Goal: Find specific page/section: Find specific page/section

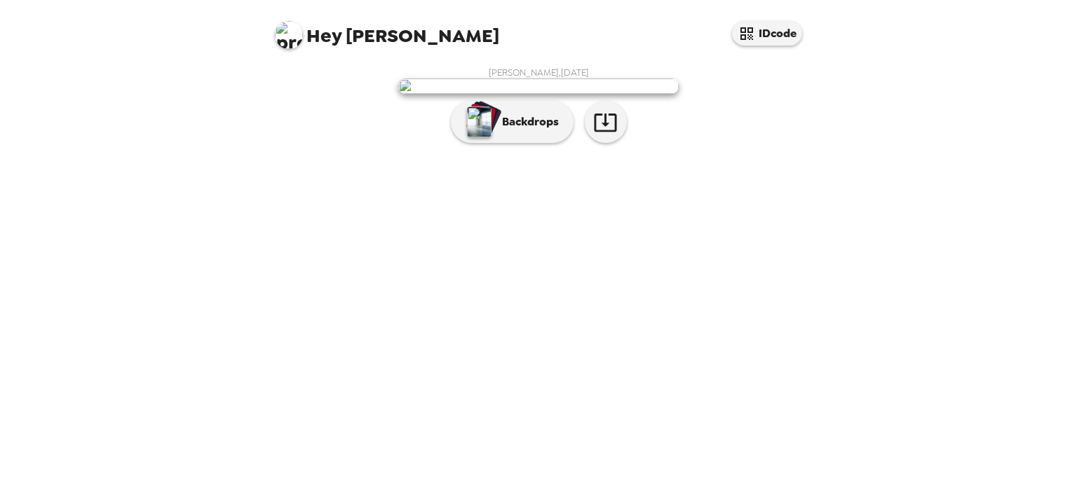
scroll to position [21, 0]
click at [495, 130] on p "Backdrops" at bounding box center [527, 122] width 64 height 17
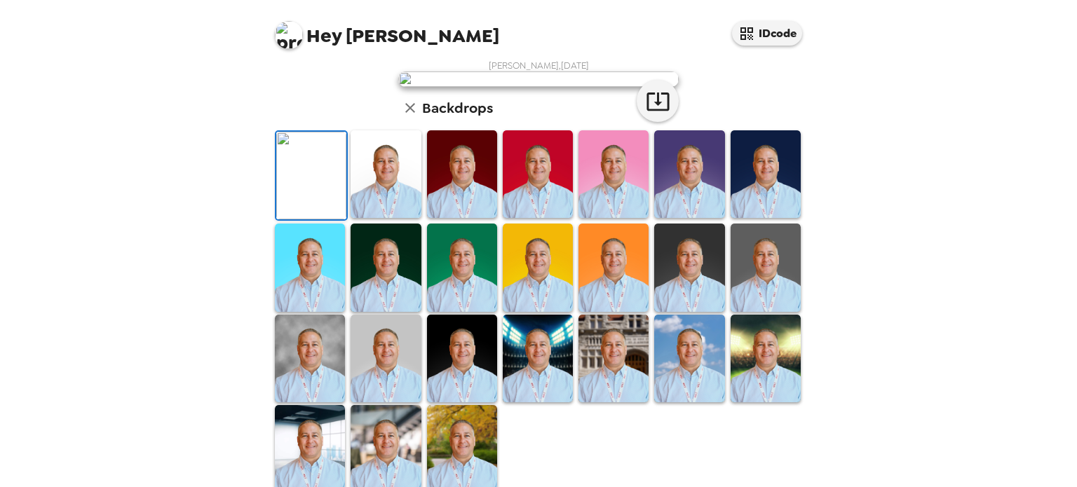
scroll to position [0, 0]
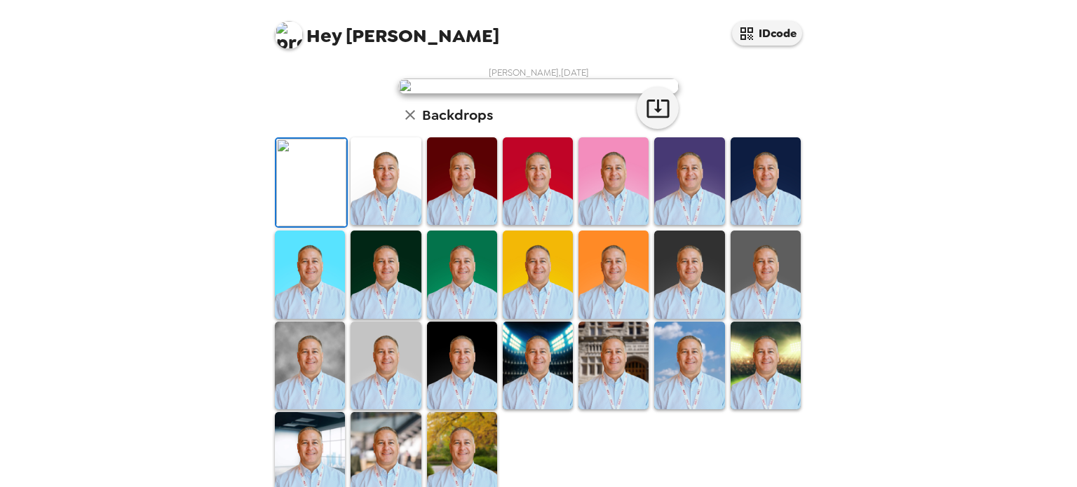
click at [510, 94] on img at bounding box center [538, 86] width 280 height 15
click at [654, 118] on icon "button" at bounding box center [657, 109] width 22 height 18
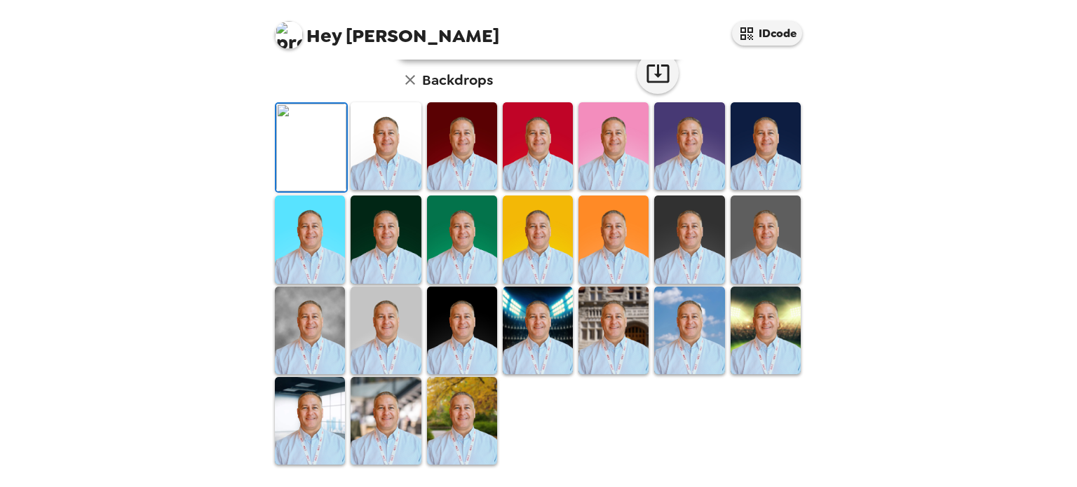
scroll to position [128, 0]
click at [390, 190] on img at bounding box center [386, 146] width 70 height 88
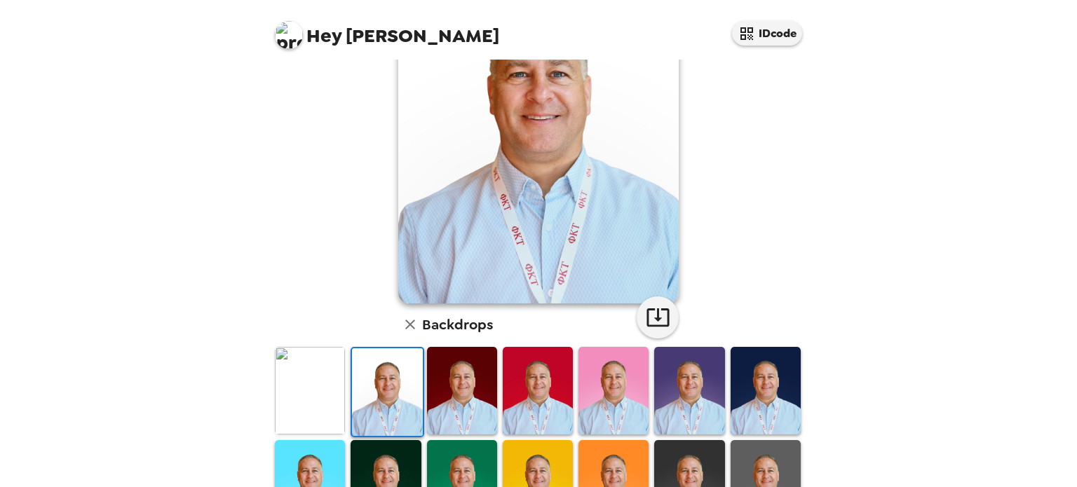
click at [467, 389] on img at bounding box center [462, 391] width 70 height 88
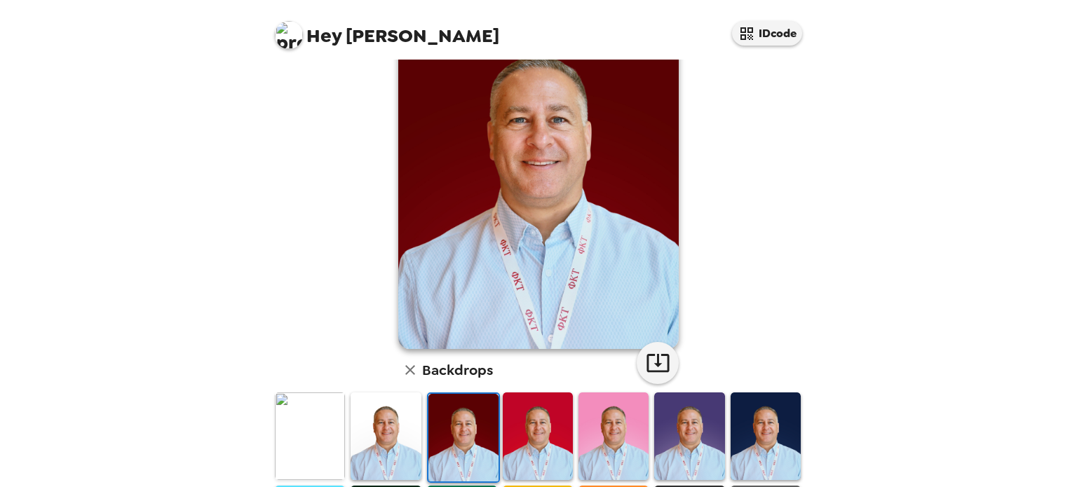
scroll to position [104, 0]
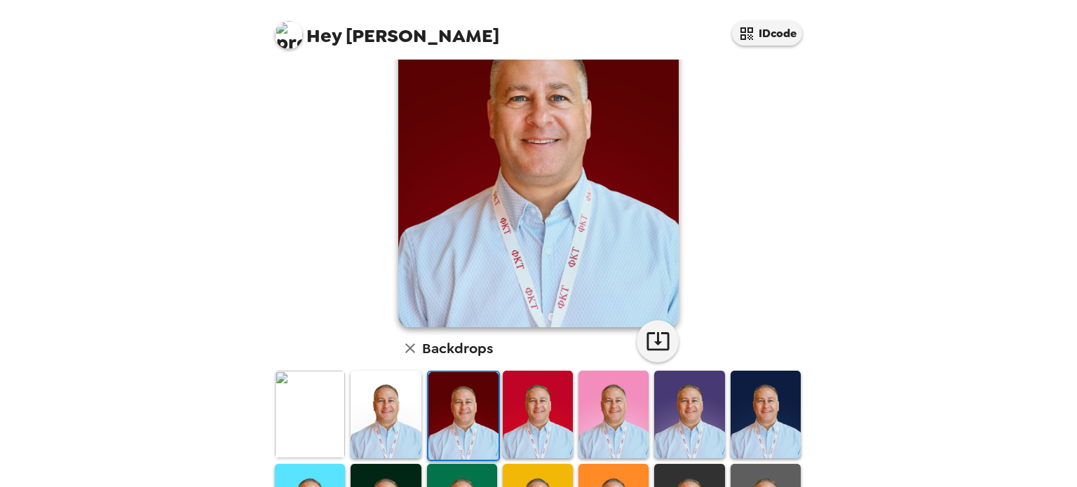
click at [671, 401] on img at bounding box center [689, 415] width 70 height 88
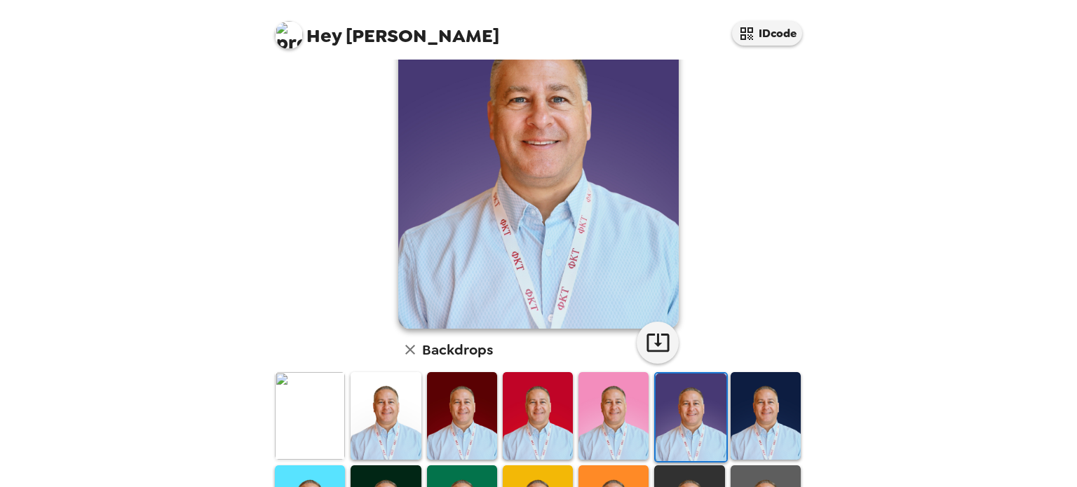
scroll to position [125, 0]
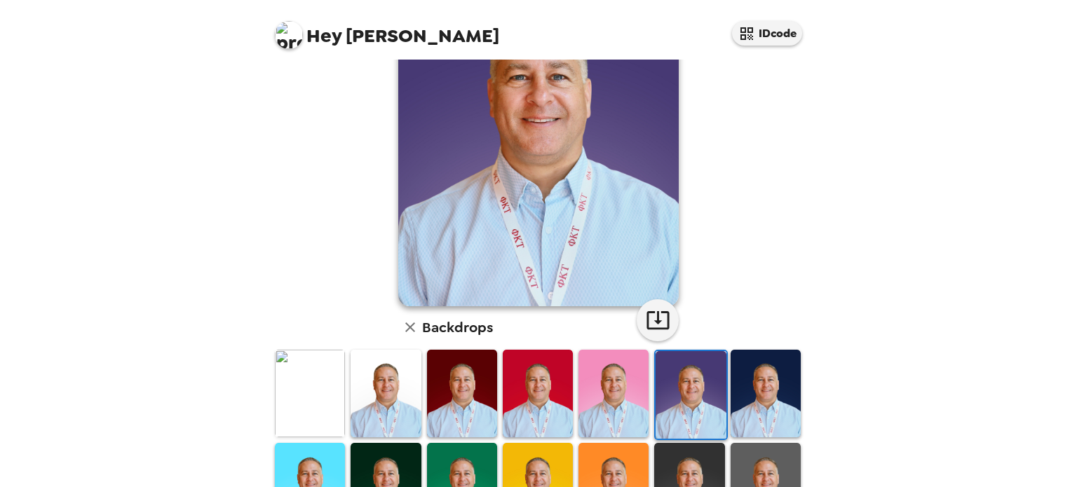
click at [759, 361] on img at bounding box center [765, 394] width 70 height 88
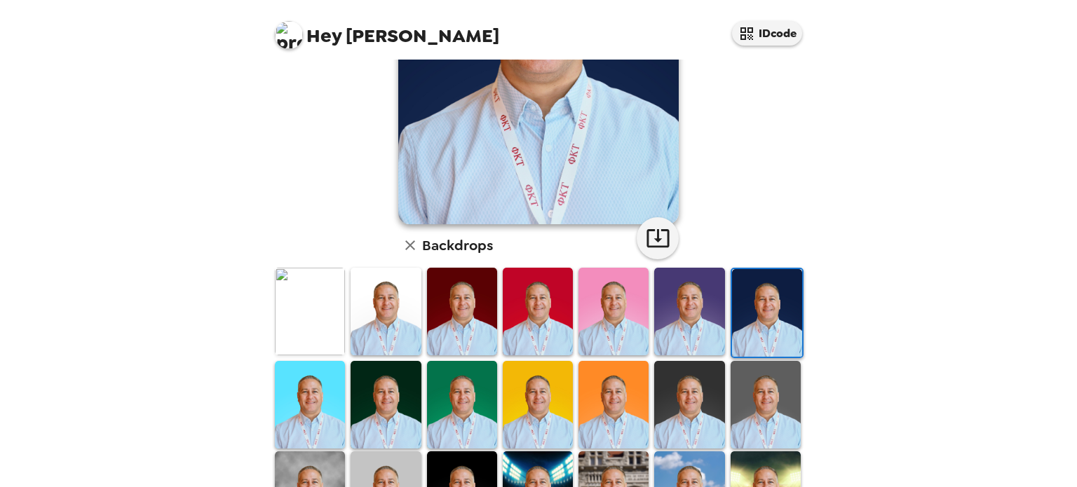
scroll to position [229, 0]
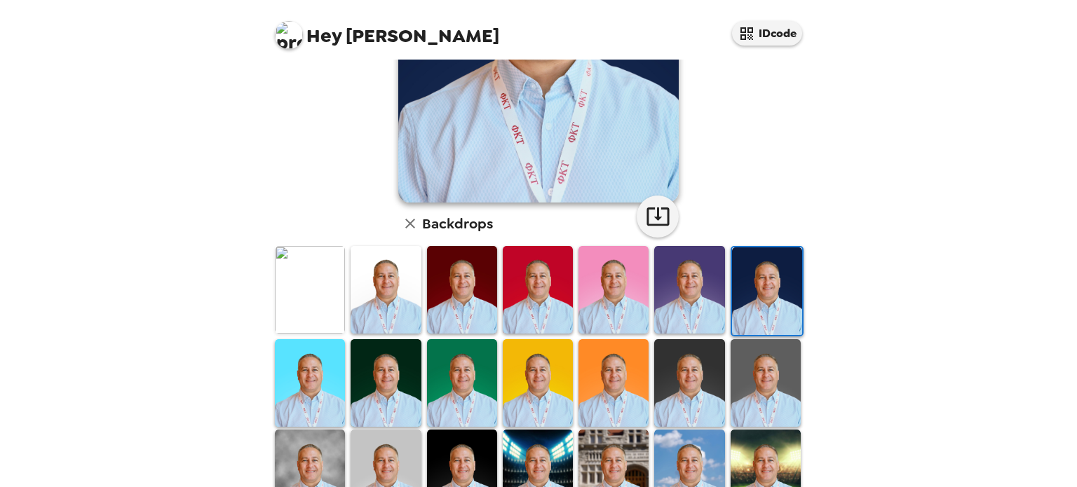
click at [700, 379] on img at bounding box center [689, 383] width 70 height 88
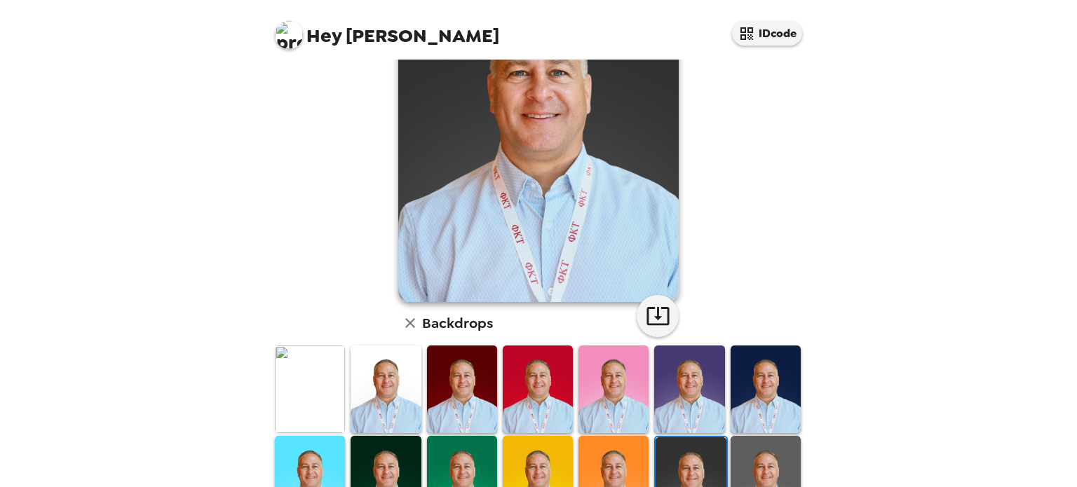
scroll to position [137, 0]
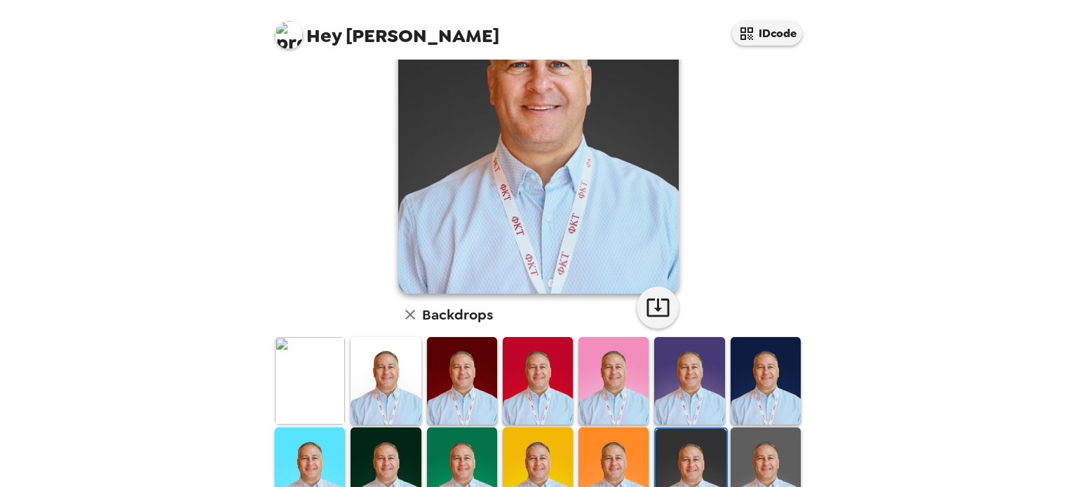
click at [751, 252] on div "Nicholas Phillips , 07-26-2025 Backdrops" at bounding box center [538, 315] width 533 height 772
click at [756, 437] on img at bounding box center [765, 472] width 70 height 88
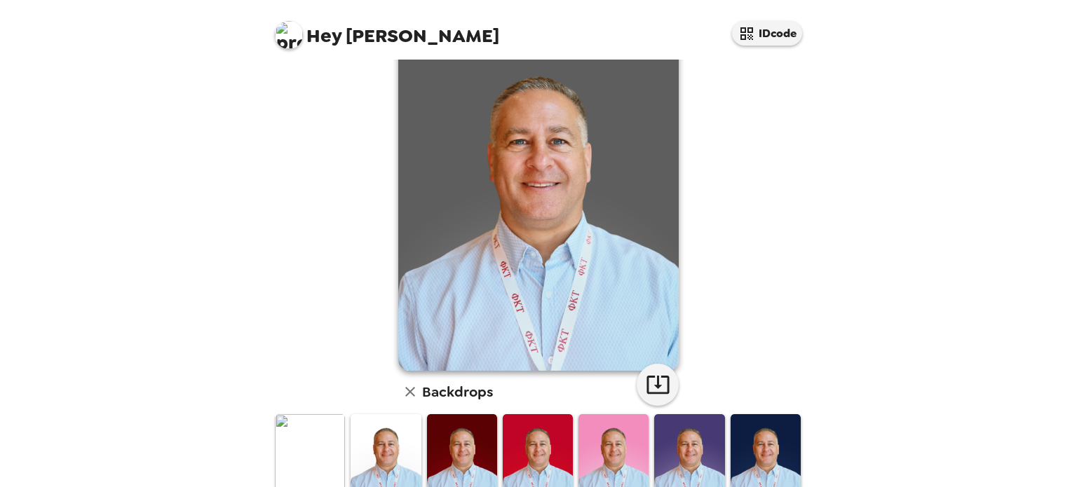
scroll to position [26, 0]
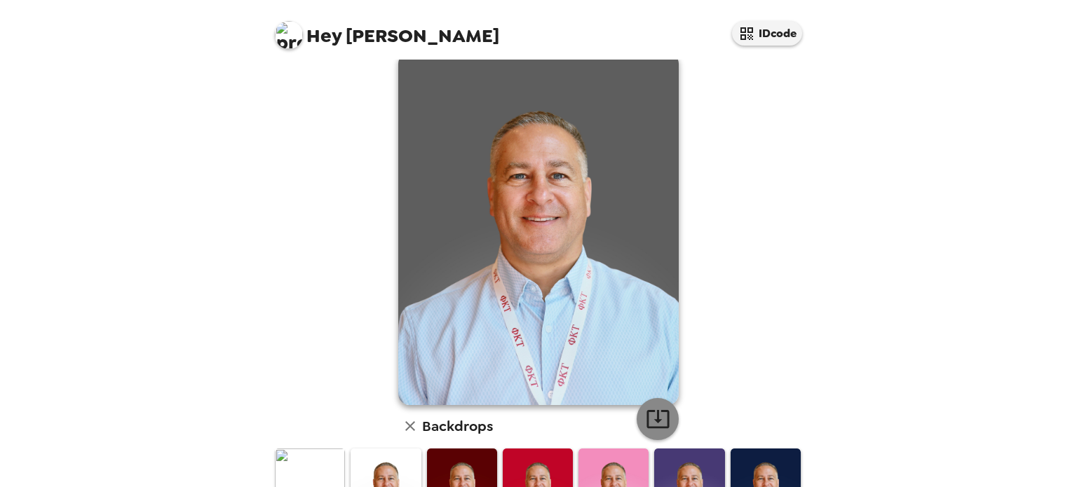
click at [649, 423] on icon "button" at bounding box center [658, 419] width 25 height 25
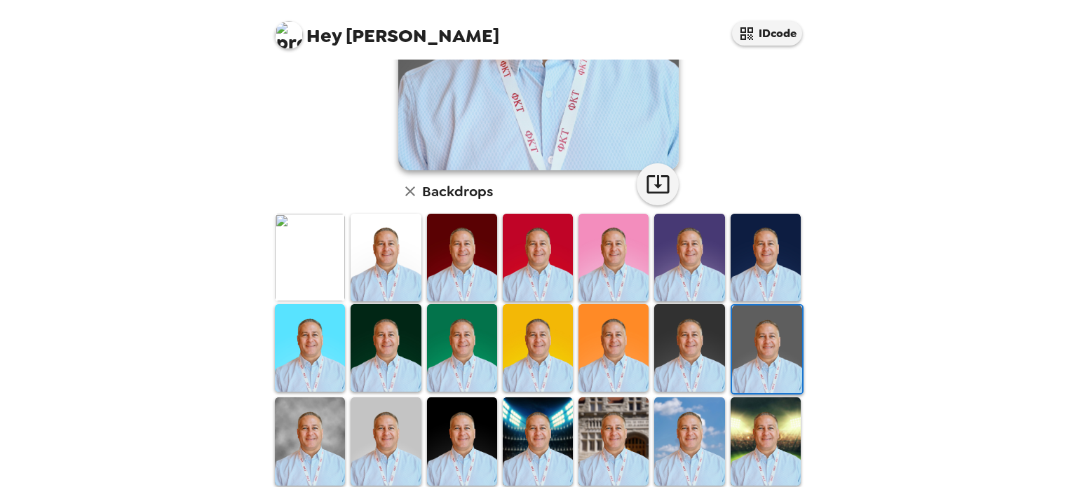
scroll to position [261, 0]
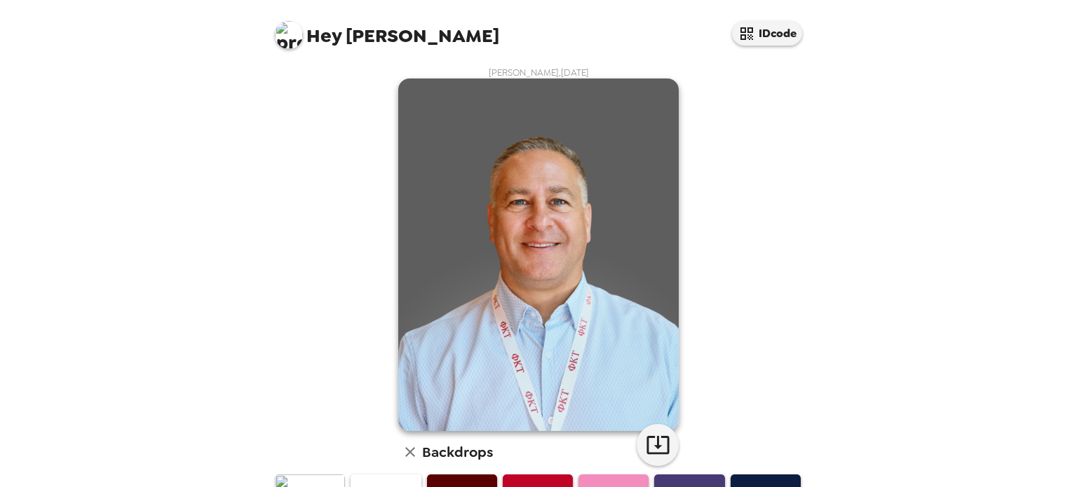
scroll to position [261, 0]
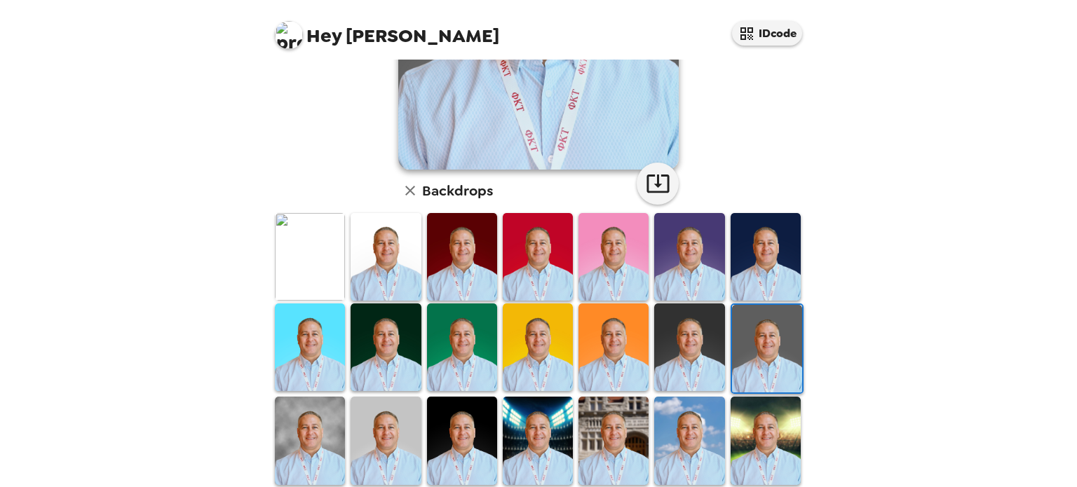
click at [613, 340] on img at bounding box center [613, 348] width 70 height 88
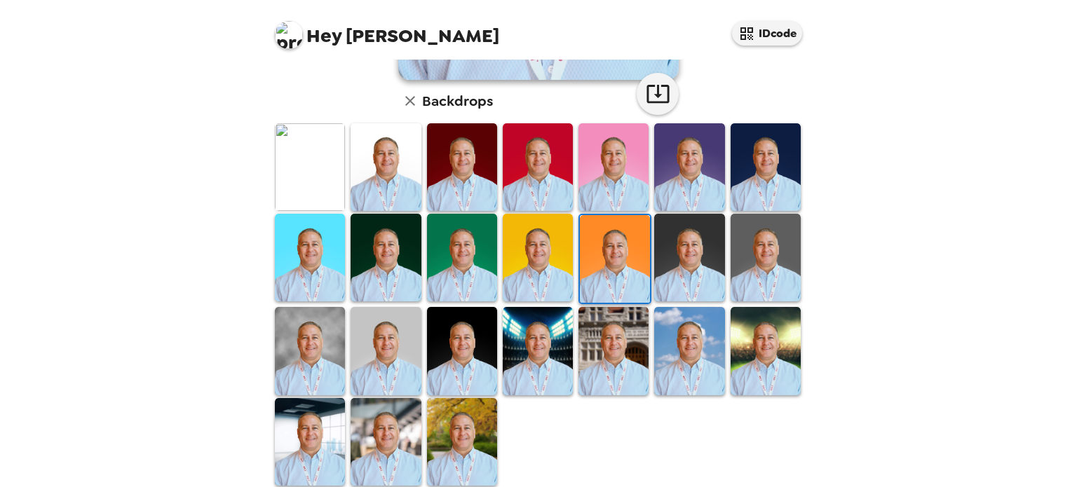
scroll to position [364, 0]
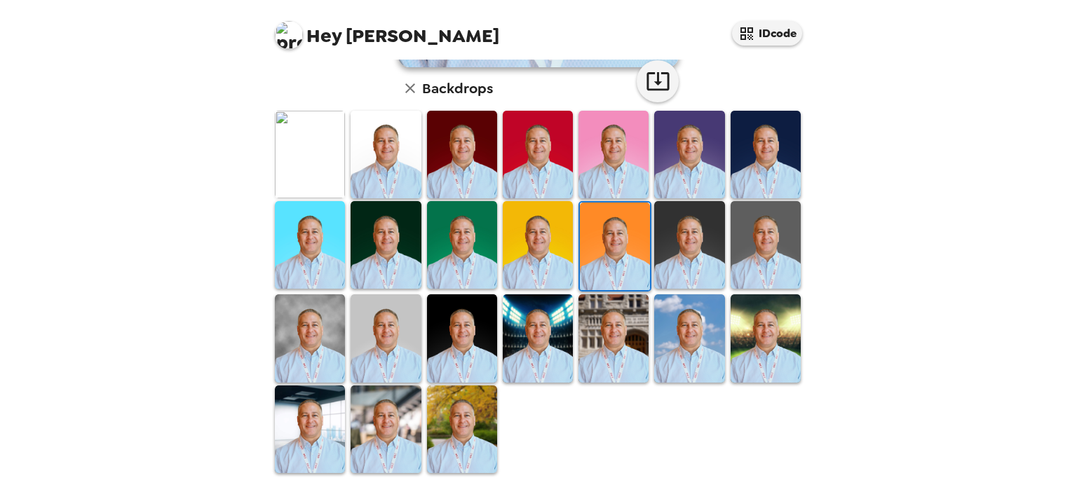
click at [470, 327] on img at bounding box center [462, 338] width 70 height 88
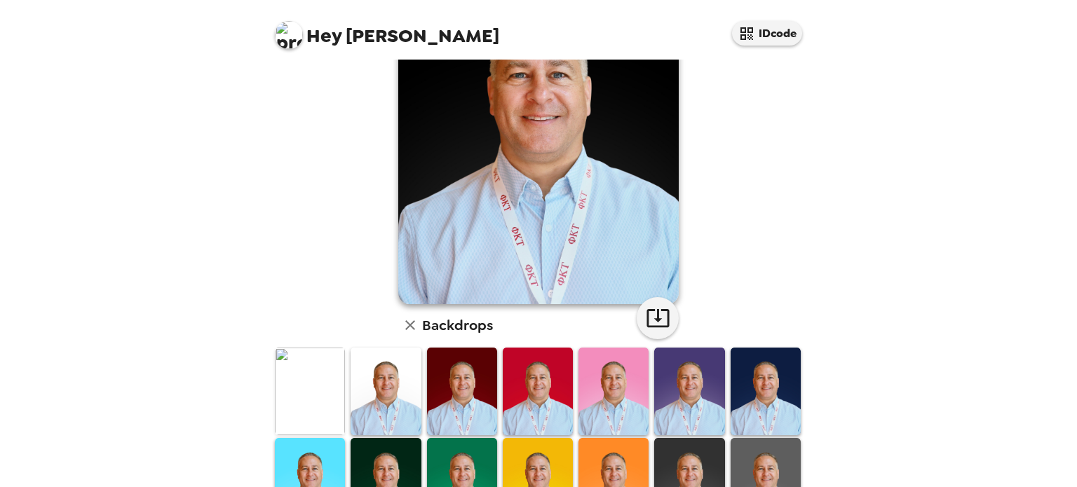
scroll to position [126, 0]
click at [754, 393] on img at bounding box center [765, 392] width 70 height 88
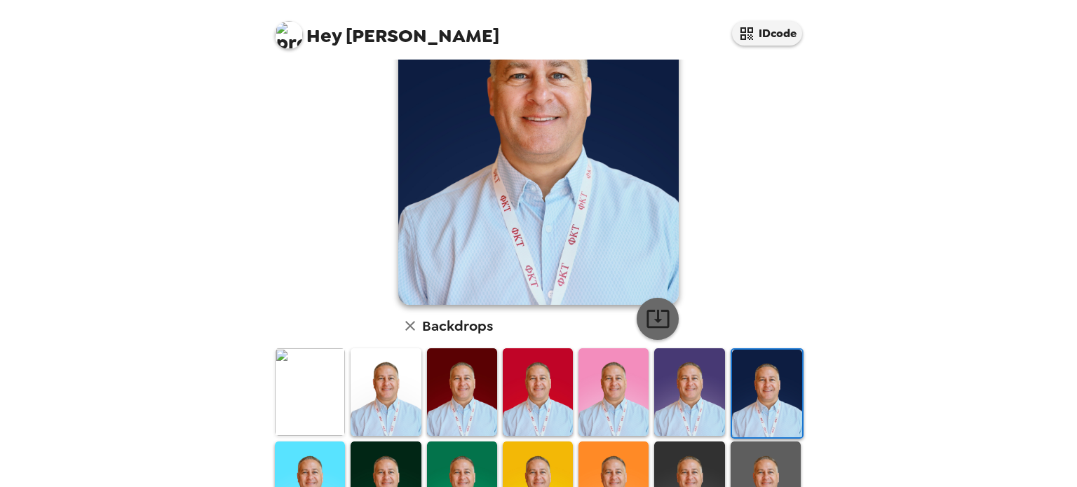
click at [657, 319] on icon "button" at bounding box center [658, 318] width 25 height 25
